Goal: Task Accomplishment & Management: Manage account settings

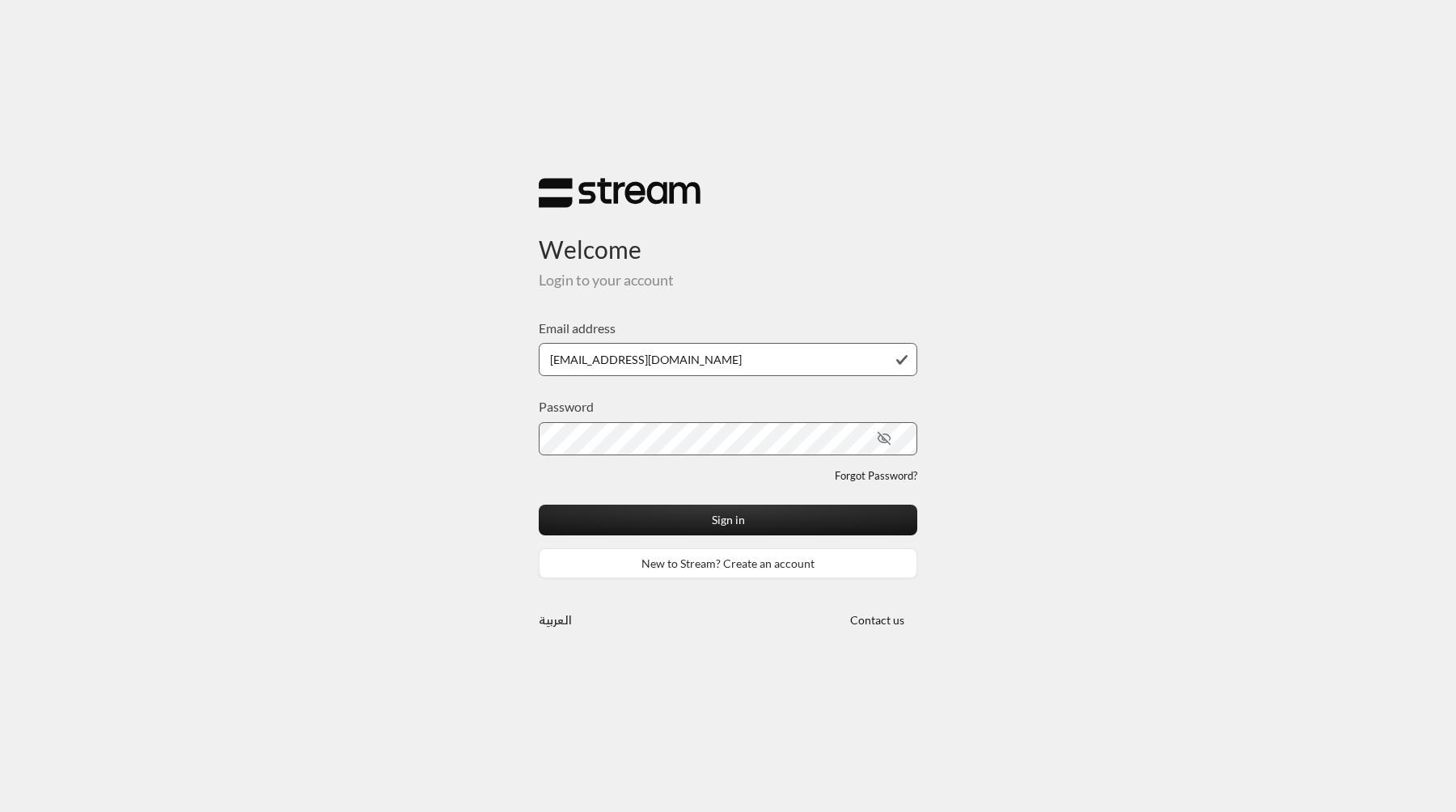
click at [539, 504] on button "Sign in" at bounding box center [728, 519] width 378 height 30
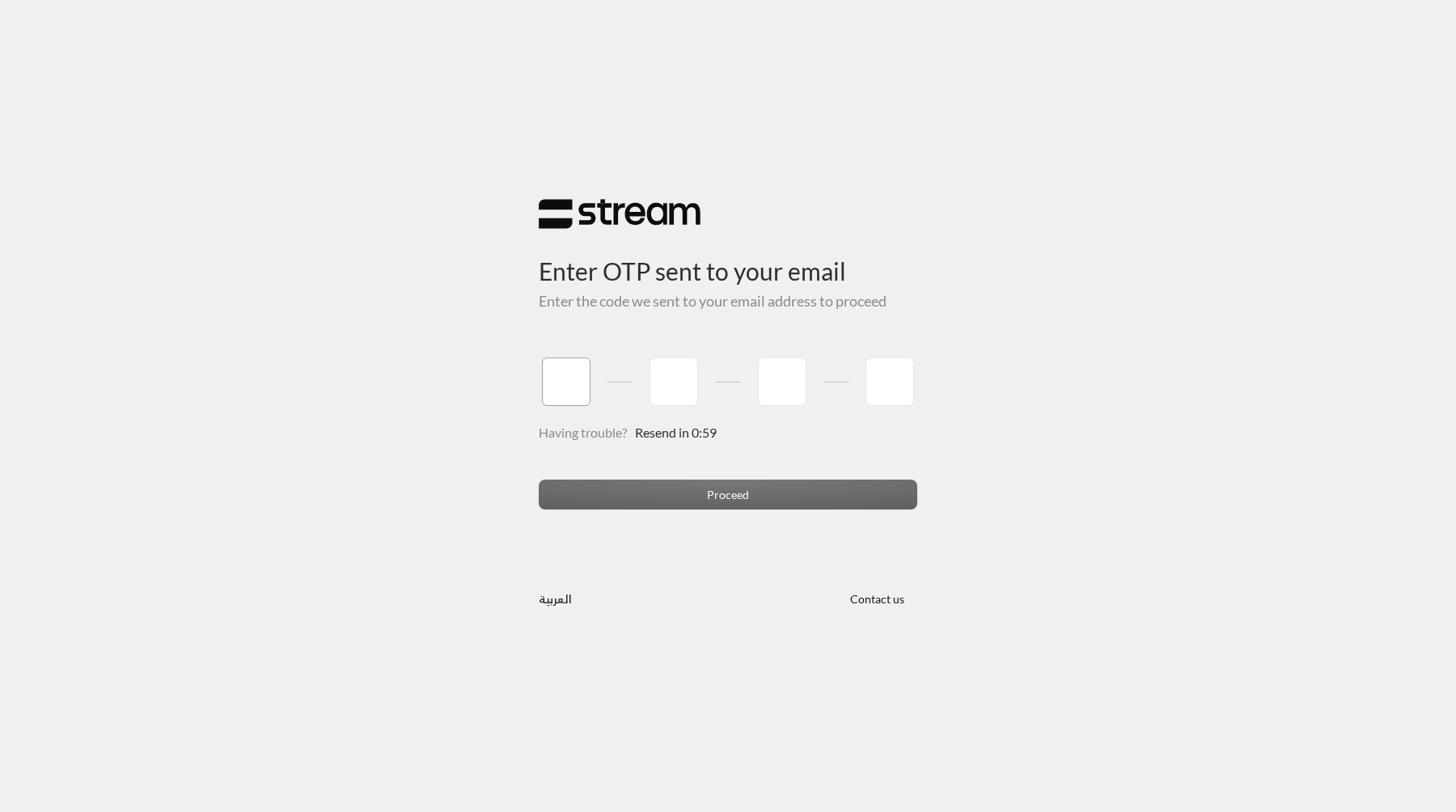
type input "1"
type input "2"
type input "3"
type input "4"
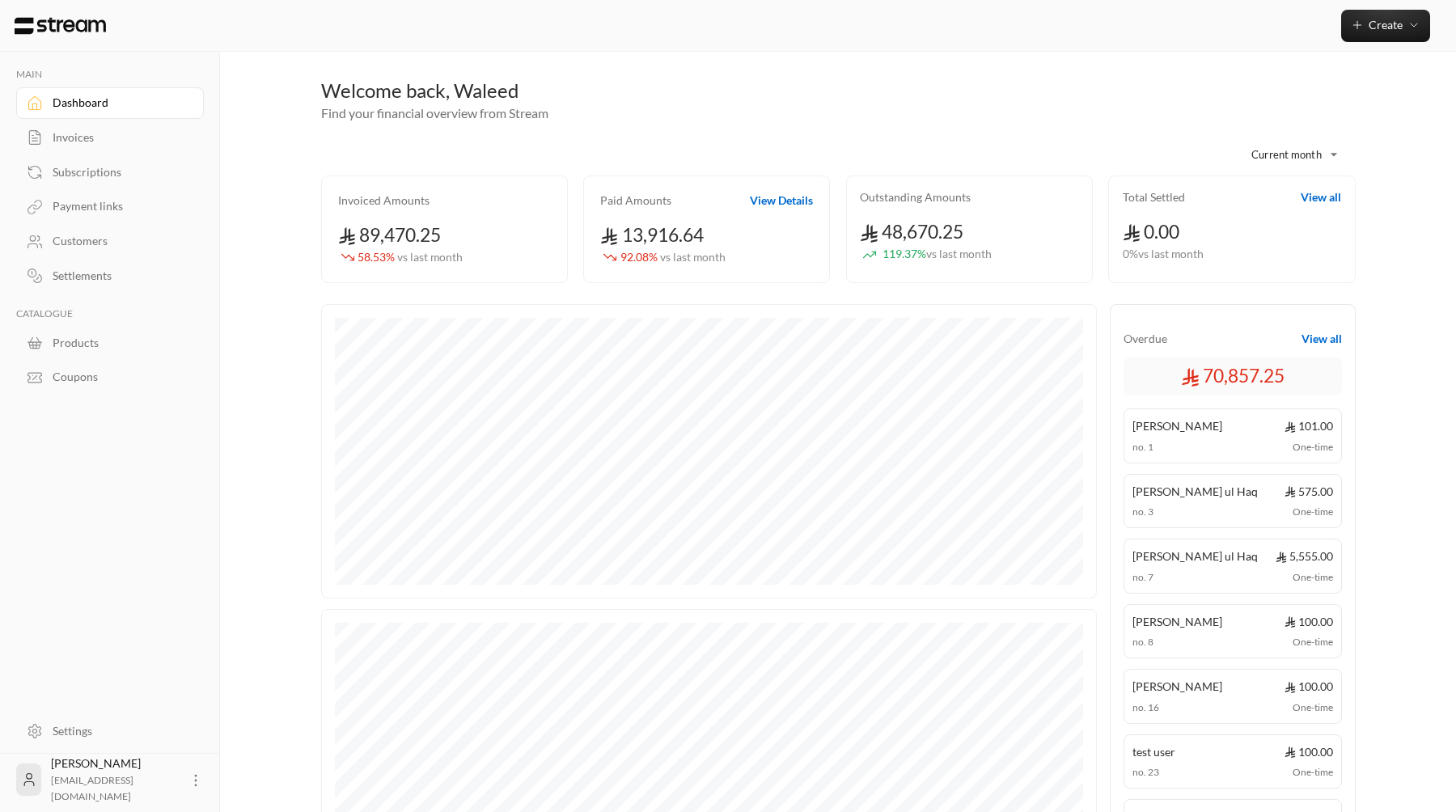
click at [97, 131] on div "Invoices" at bounding box center [117, 137] width 131 height 16
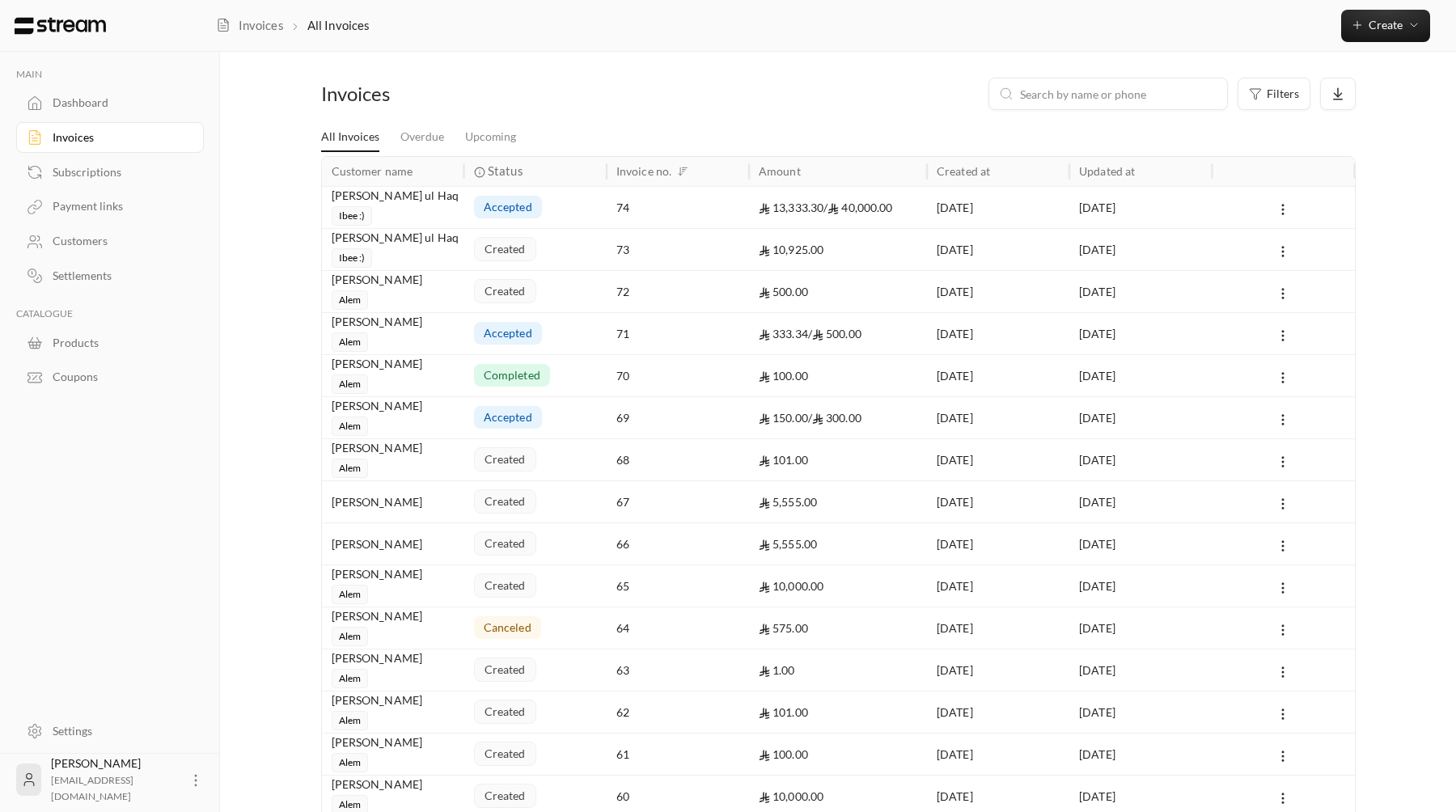
click at [866, 242] on div "10,925.00" at bounding box center [838, 250] width 159 height 42
